Goal: Find specific page/section: Find specific page/section

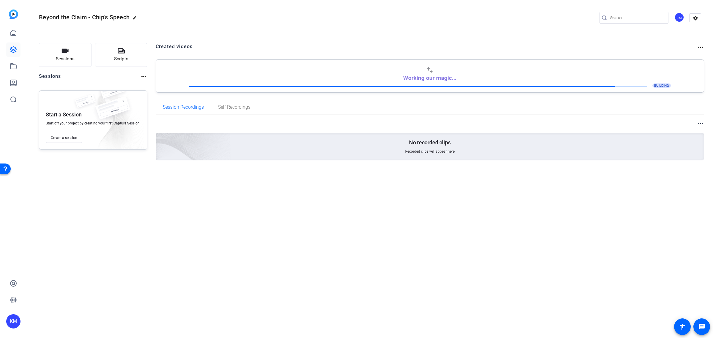
click at [13, 15] on img at bounding box center [13, 14] width 9 height 9
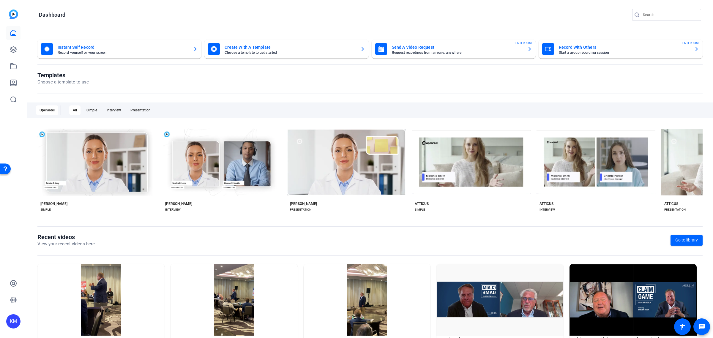
scroll to position [29, 0]
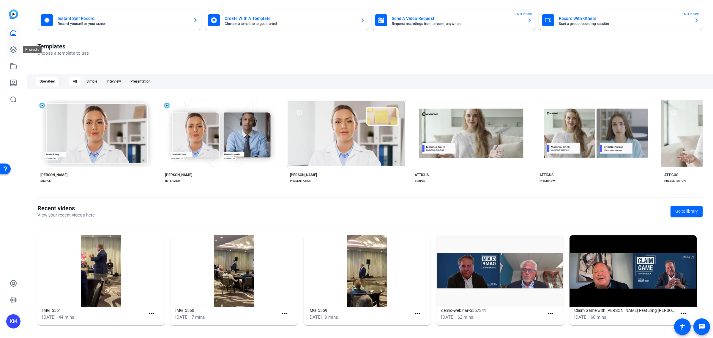
click at [11, 48] on icon at bounding box center [13, 49] width 7 height 7
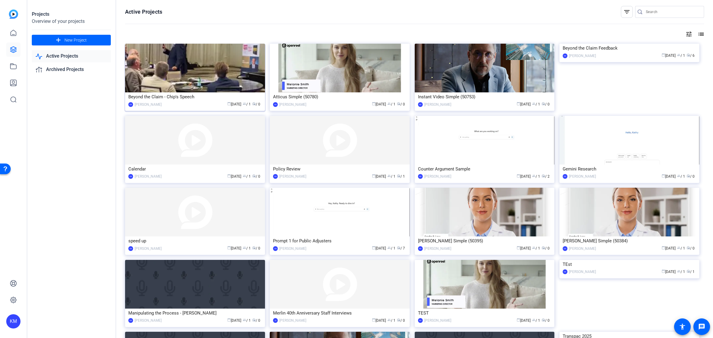
click at [195, 82] on img at bounding box center [195, 68] width 140 height 49
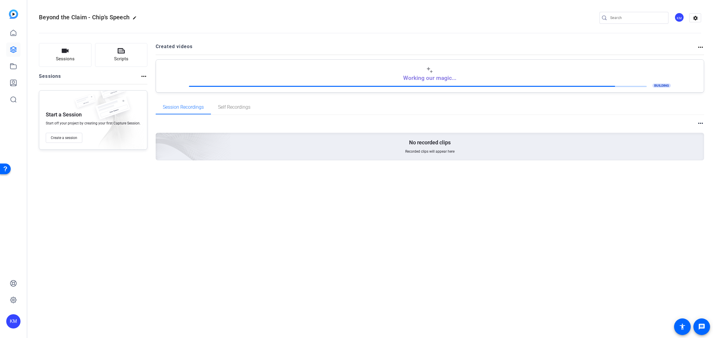
click at [698, 45] on mat-icon "more_horiz" at bounding box center [700, 47] width 7 height 7
click at [700, 45] on div at bounding box center [356, 169] width 713 height 338
click at [701, 123] on mat-icon "more_horiz" at bounding box center [700, 123] width 7 height 7
click at [701, 123] on div at bounding box center [356, 169] width 713 height 338
click at [143, 76] on mat-icon "more_horiz" at bounding box center [143, 76] width 7 height 7
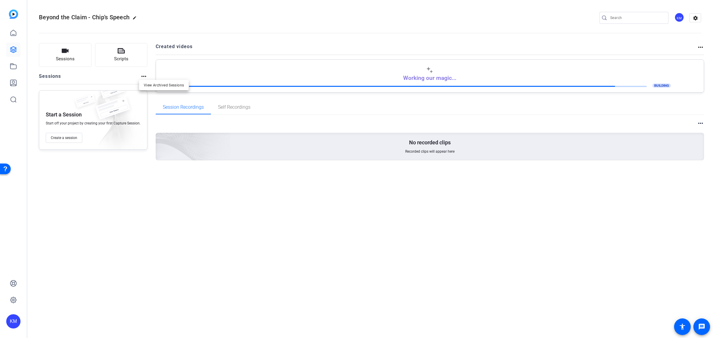
click at [143, 76] on div at bounding box center [356, 169] width 713 height 338
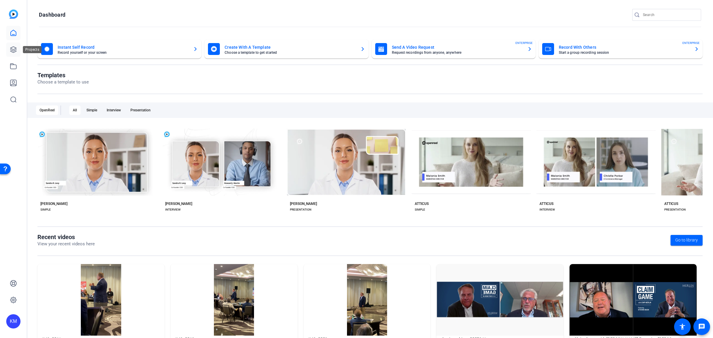
click at [14, 48] on icon at bounding box center [13, 49] width 7 height 7
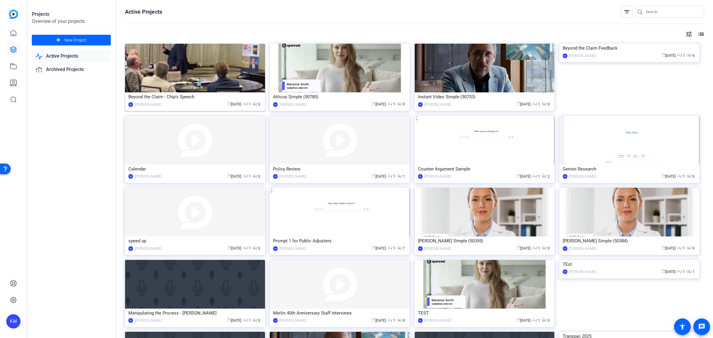
click at [184, 72] on img at bounding box center [195, 68] width 140 height 49
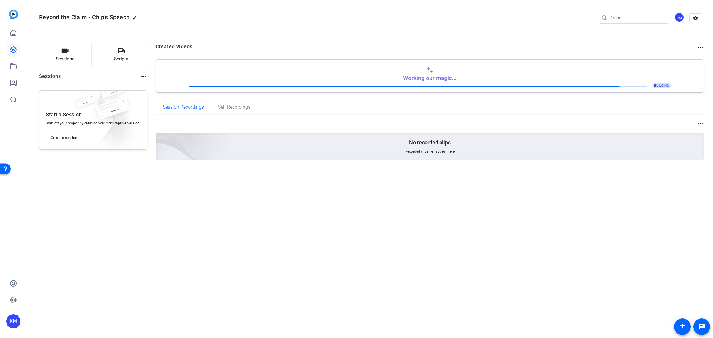
click at [430, 79] on p "Working our magic..." at bounding box center [429, 78] width 53 height 7
